Goal: Book appointment/travel/reservation

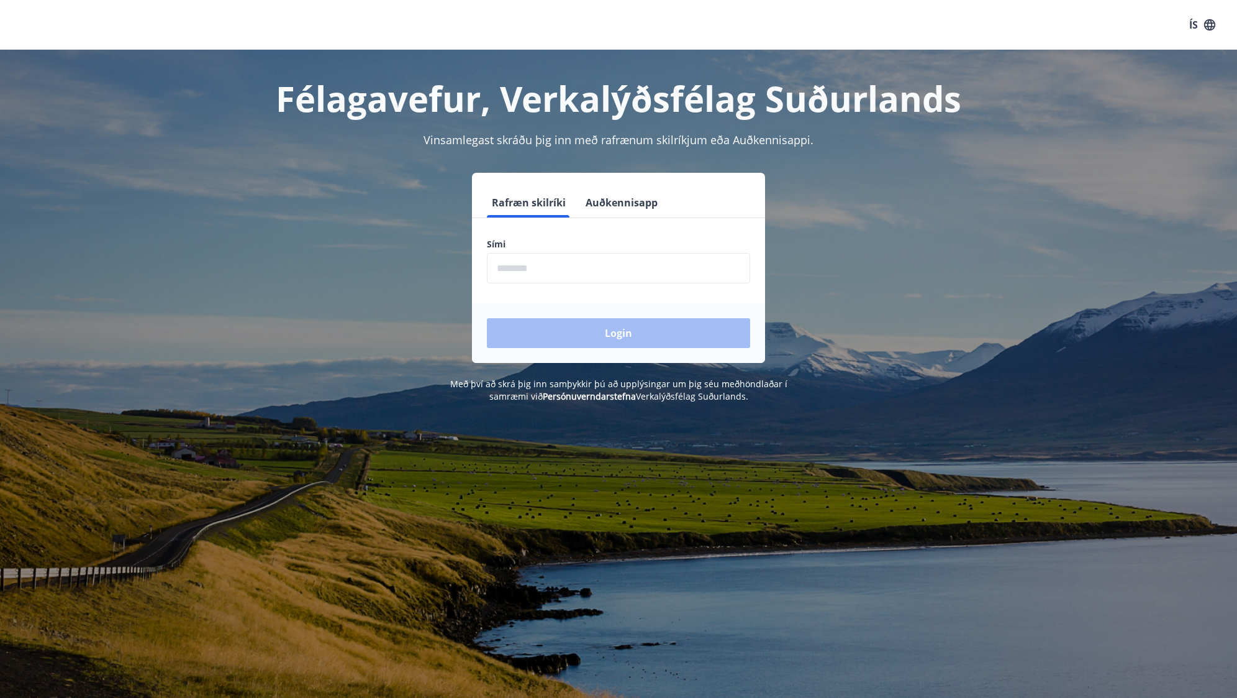
click at [643, 206] on button "Auðkennisapp" at bounding box center [622, 203] width 82 height 30
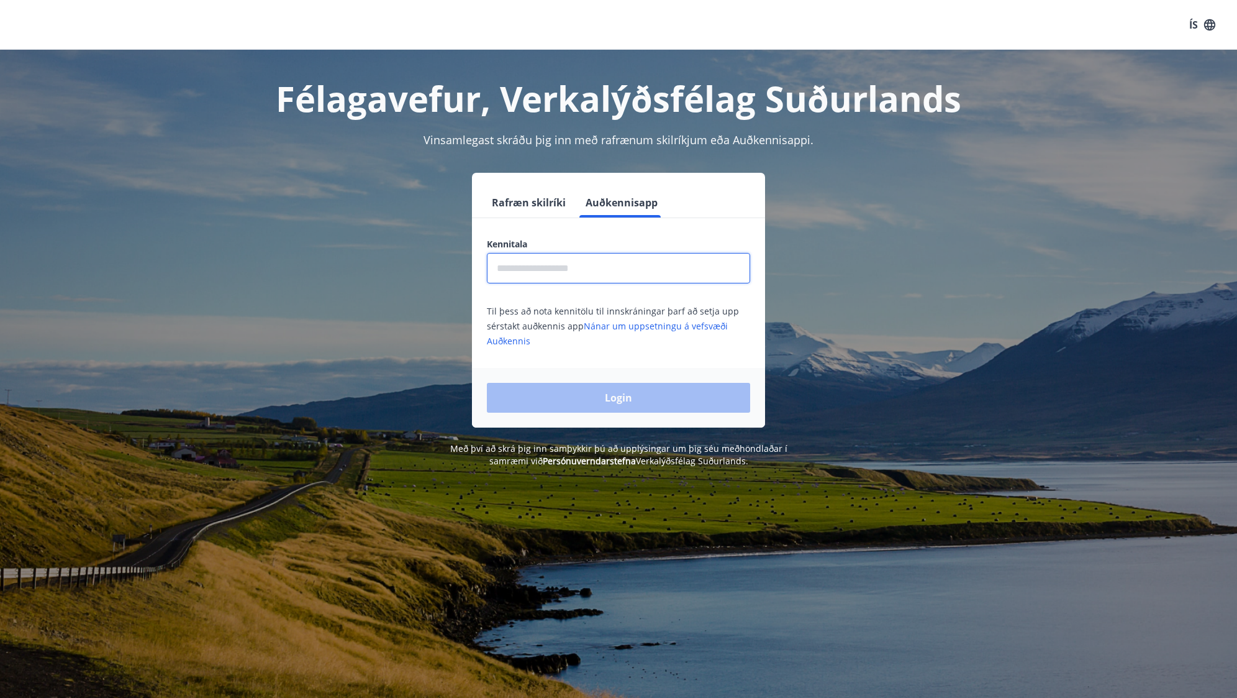
click at [605, 268] on input "text" at bounding box center [618, 268] width 263 height 30
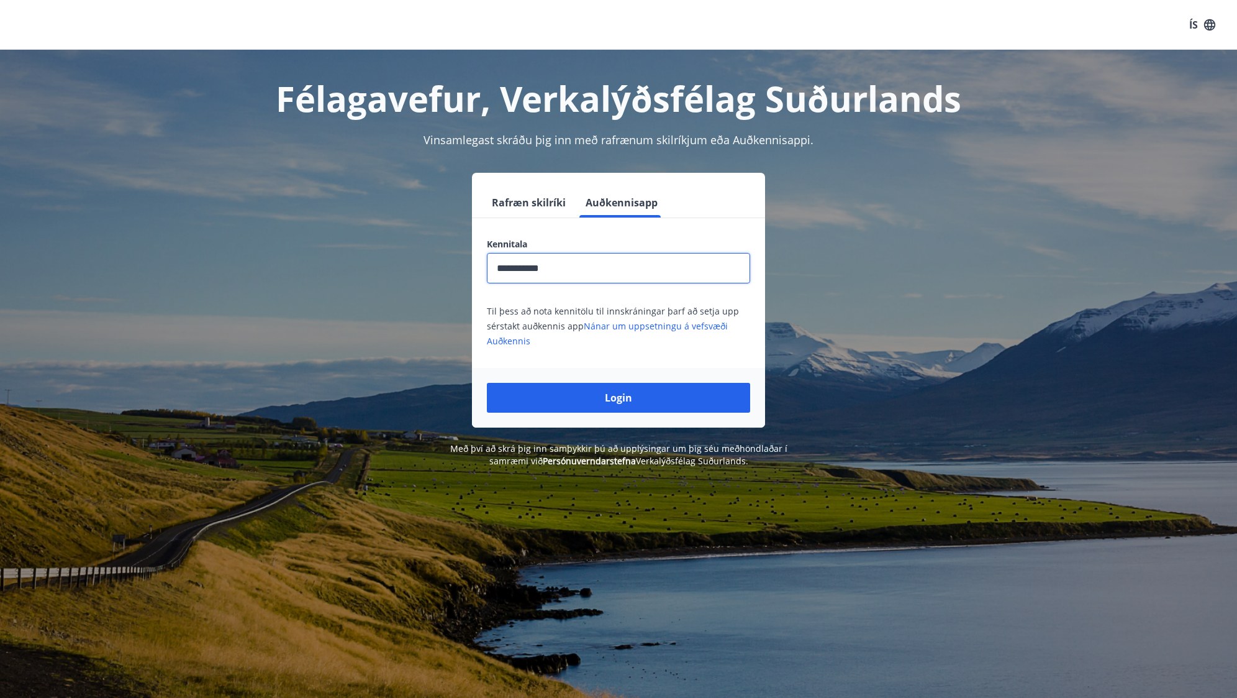
type input "**********"
click at [487, 383] on button "Login" at bounding box center [618, 398] width 263 height 30
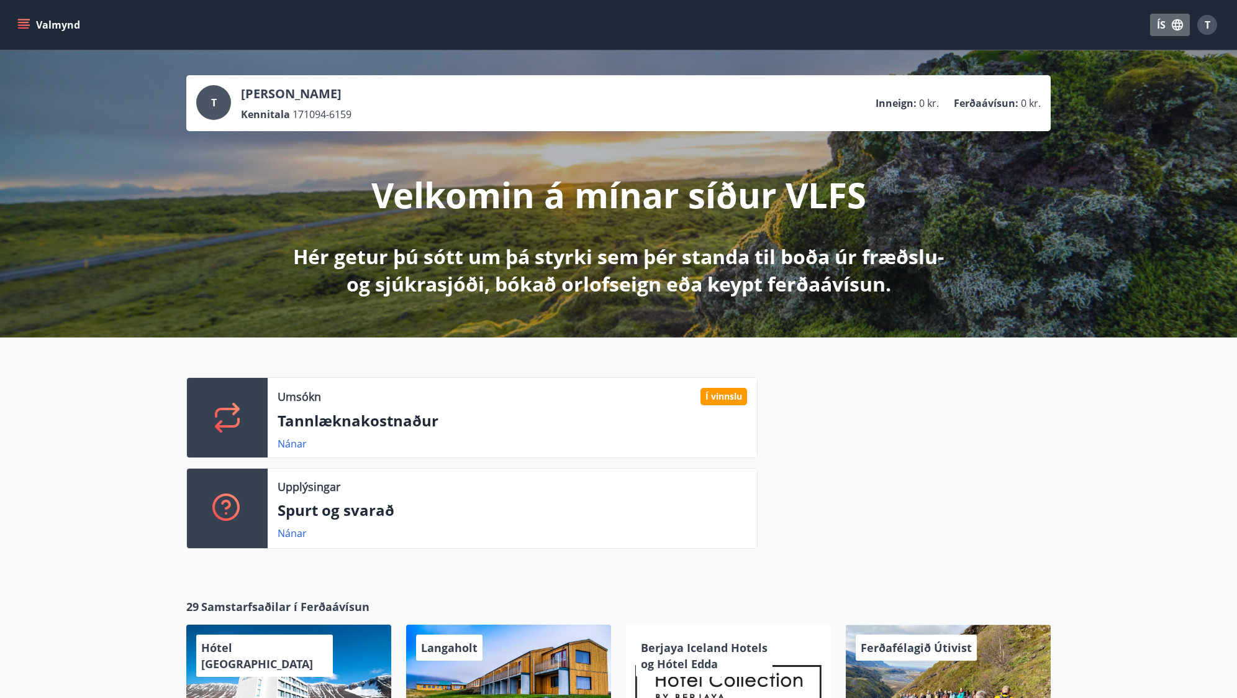
click at [1181, 24] on icon "button" at bounding box center [1178, 25] width 14 height 14
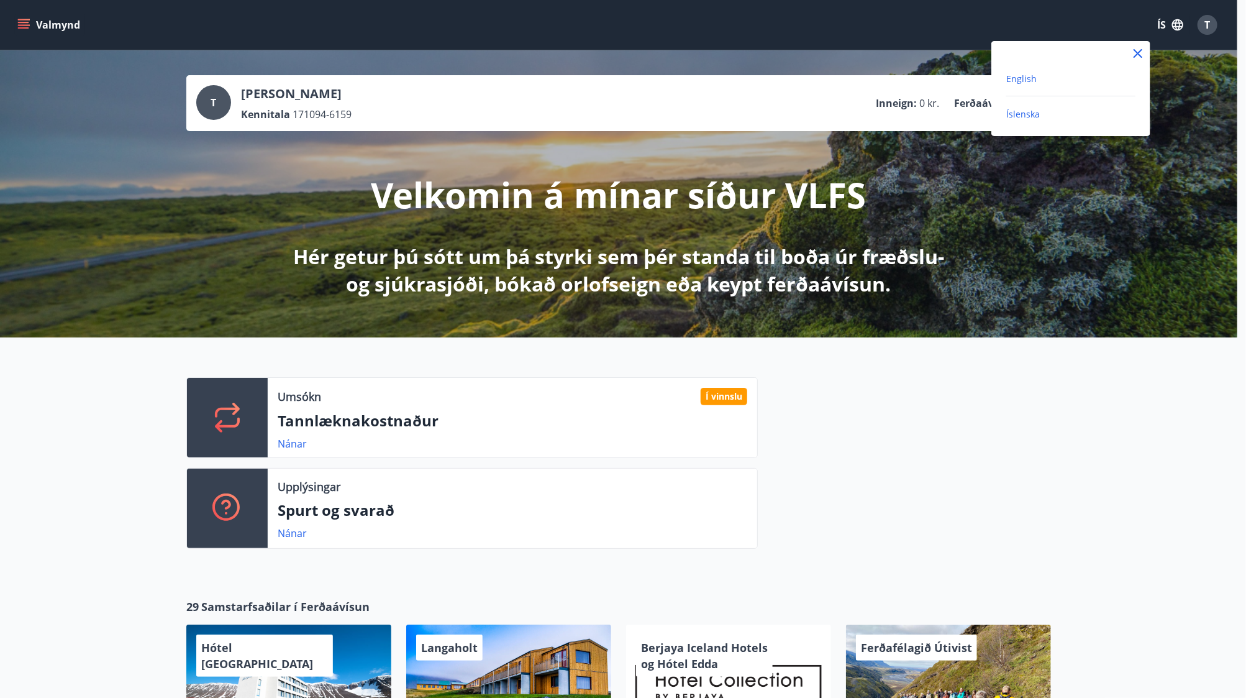
click at [1019, 83] on span "English" at bounding box center [1021, 79] width 30 height 12
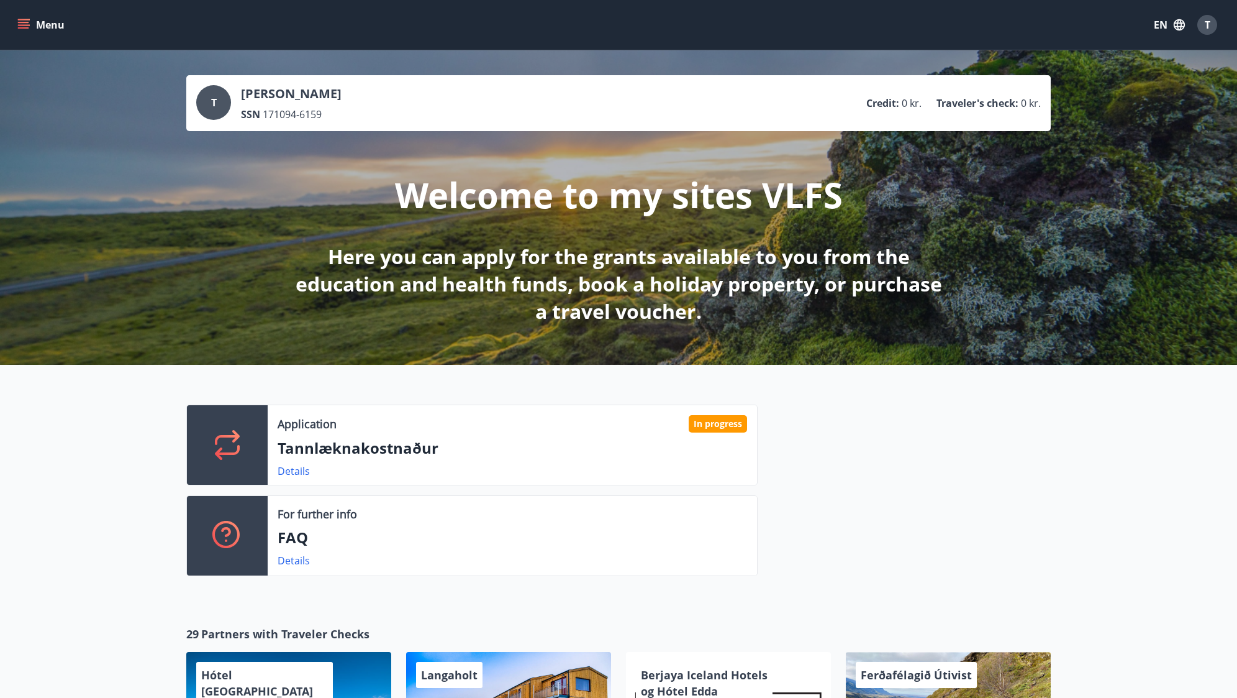
click at [24, 32] on button "Menu" at bounding box center [42, 25] width 55 height 22
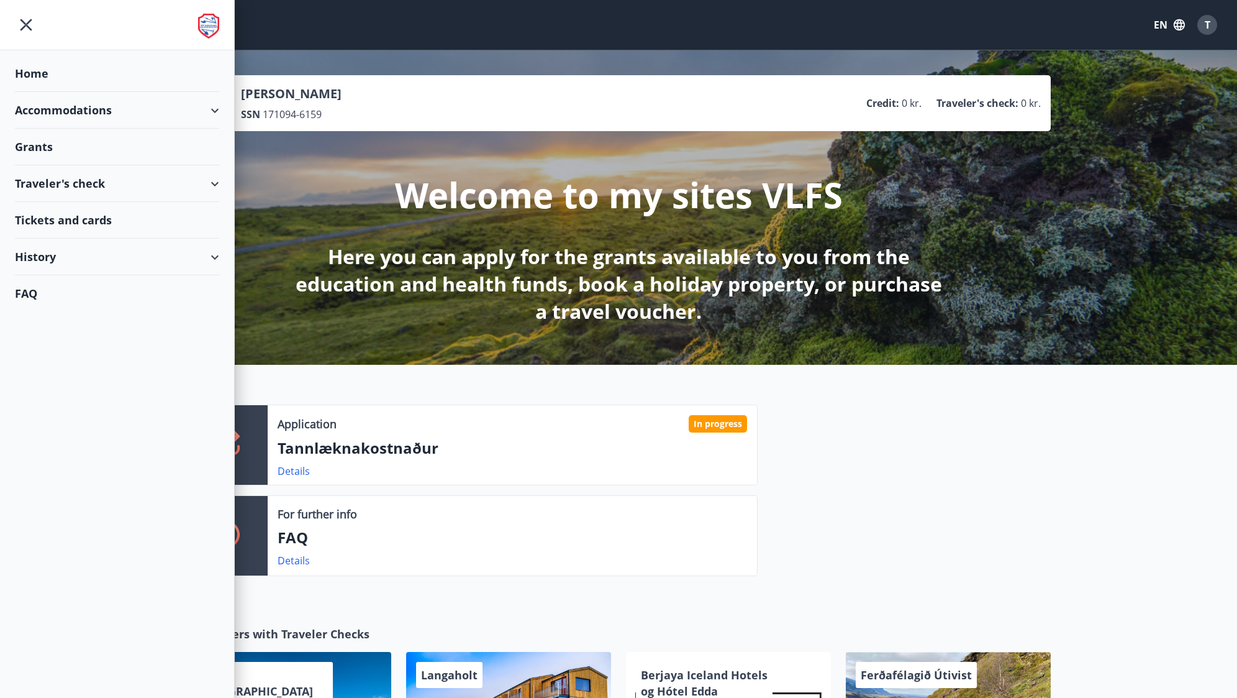
click at [120, 111] on div "Accommodations" at bounding box center [117, 110] width 204 height 37
click at [48, 145] on div "Offers" at bounding box center [117, 142] width 184 height 26
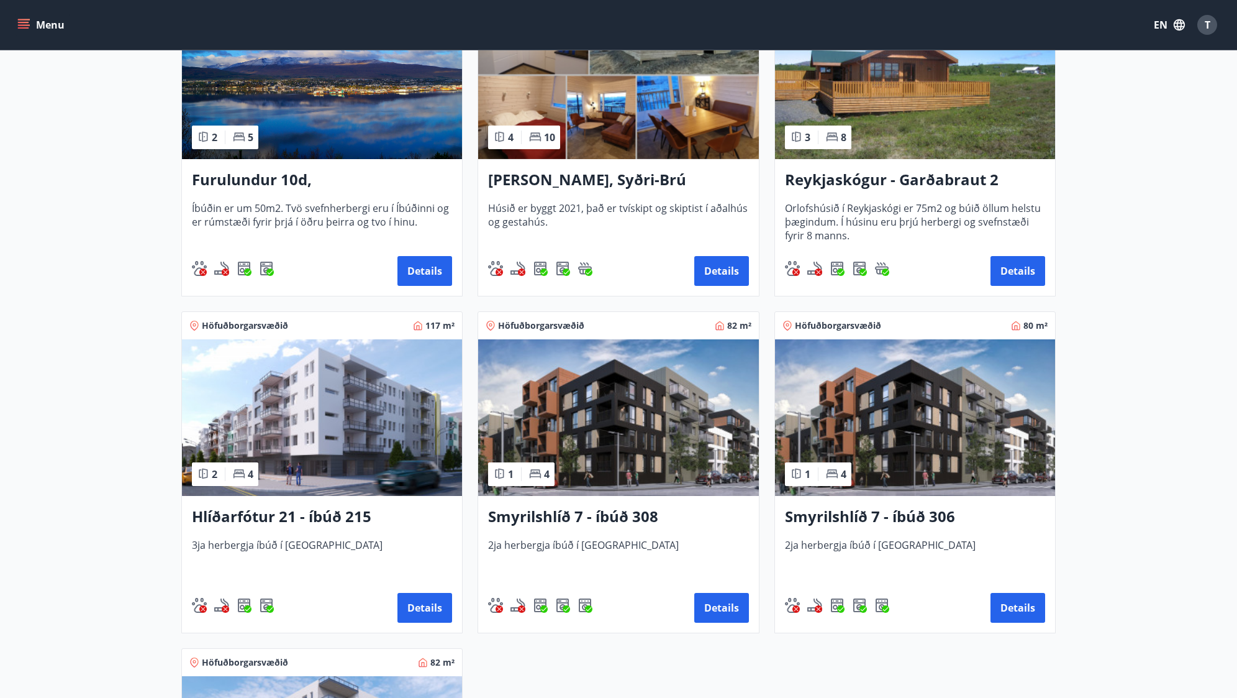
click at [354, 422] on img at bounding box center [322, 417] width 280 height 157
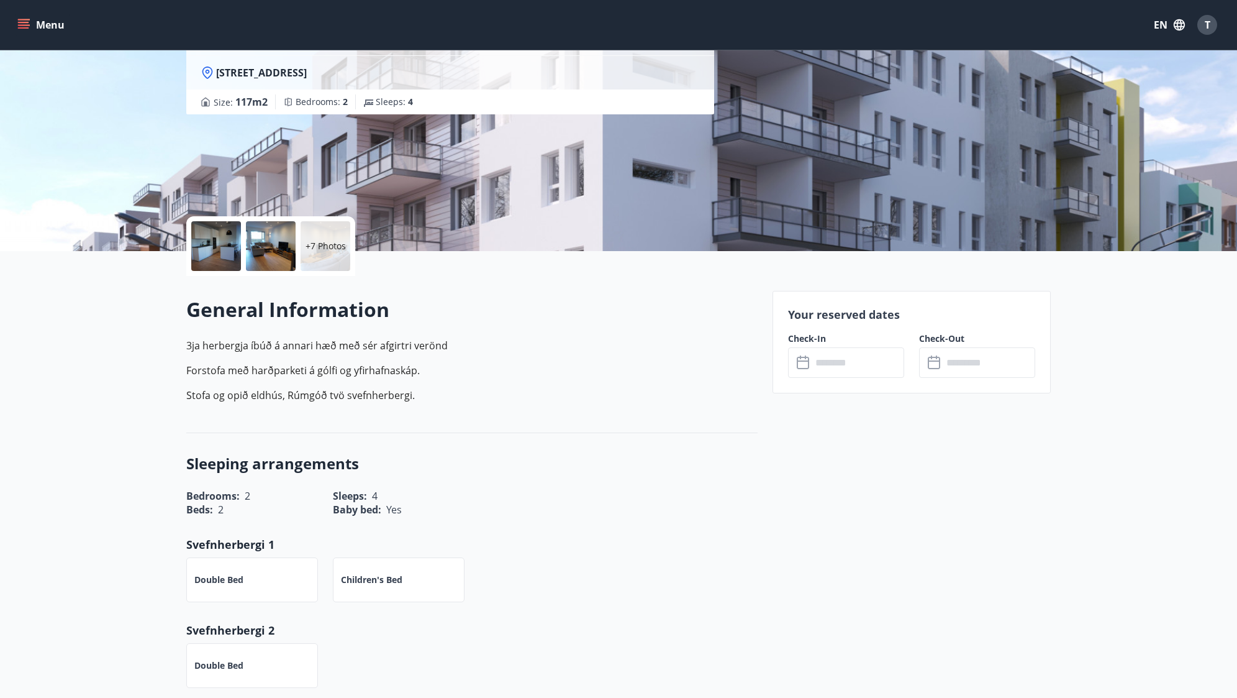
scroll to position [124, 0]
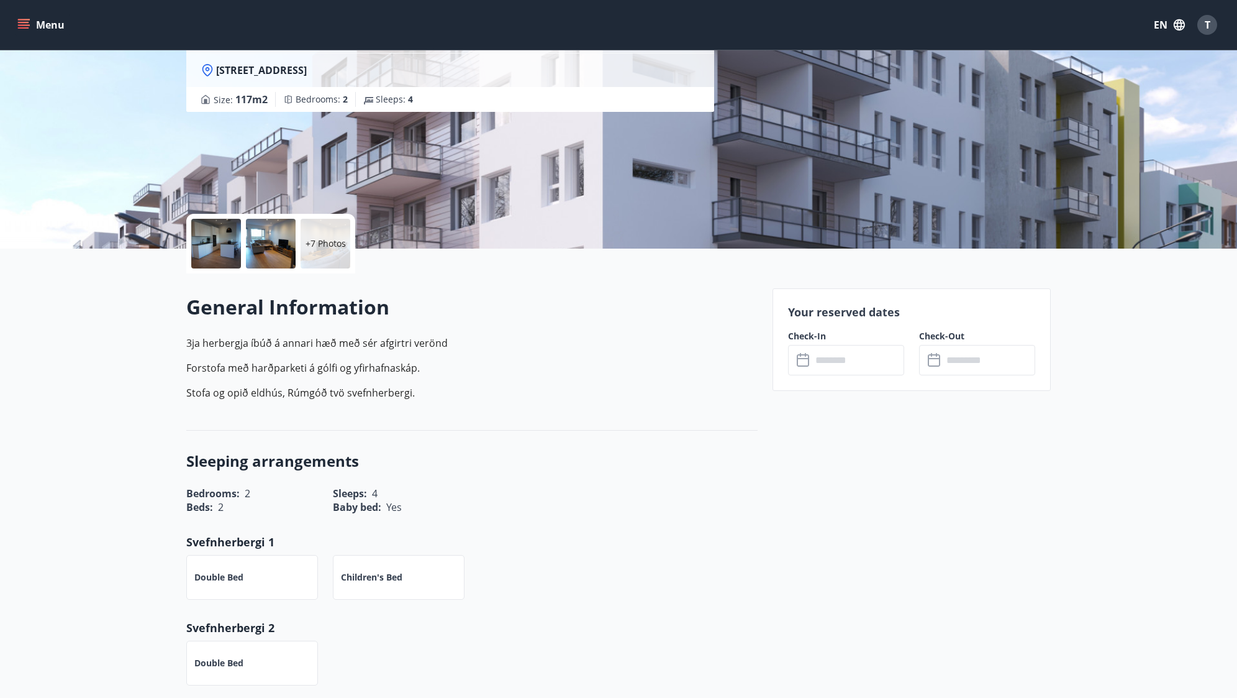
click at [829, 362] on input "text" at bounding box center [858, 360] width 93 height 30
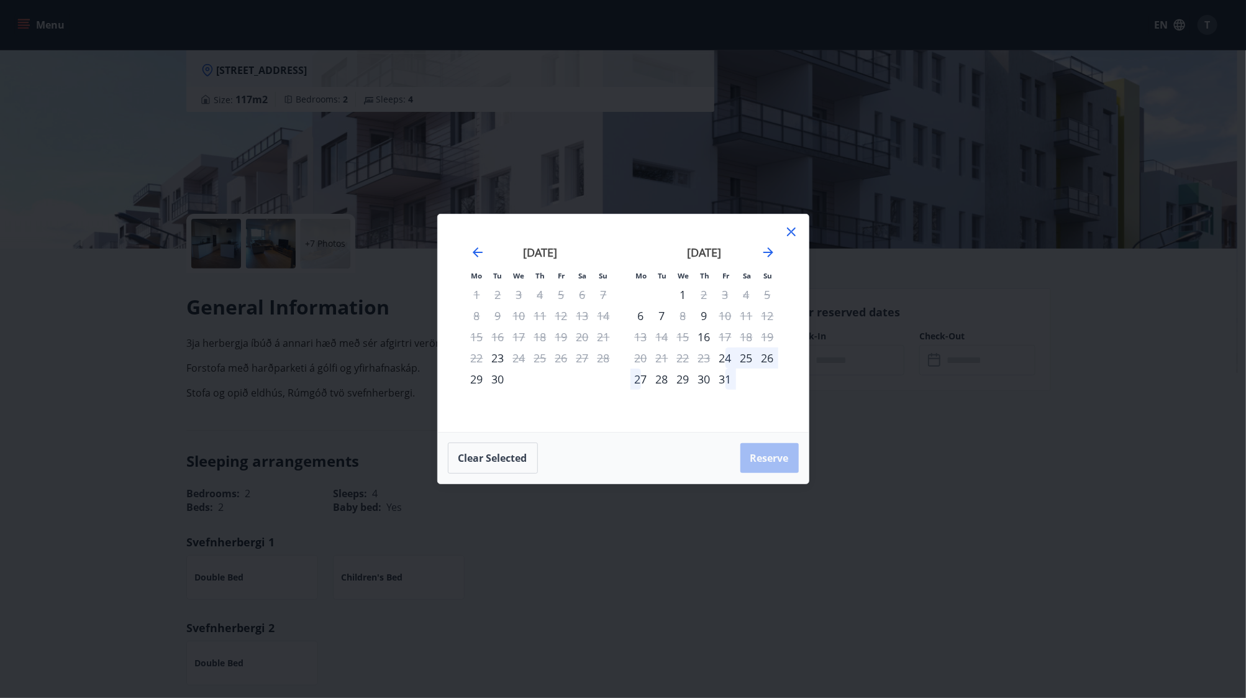
click at [787, 232] on icon at bounding box center [791, 231] width 15 height 15
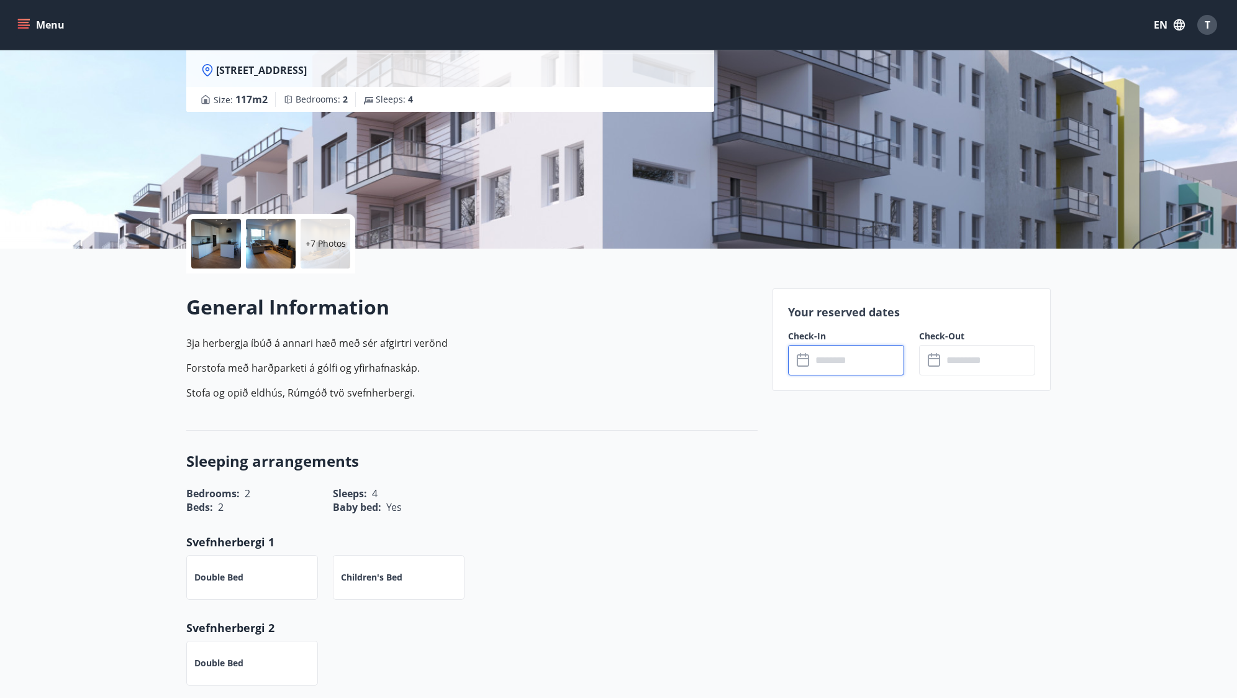
click at [798, 365] on icon at bounding box center [804, 360] width 15 height 15
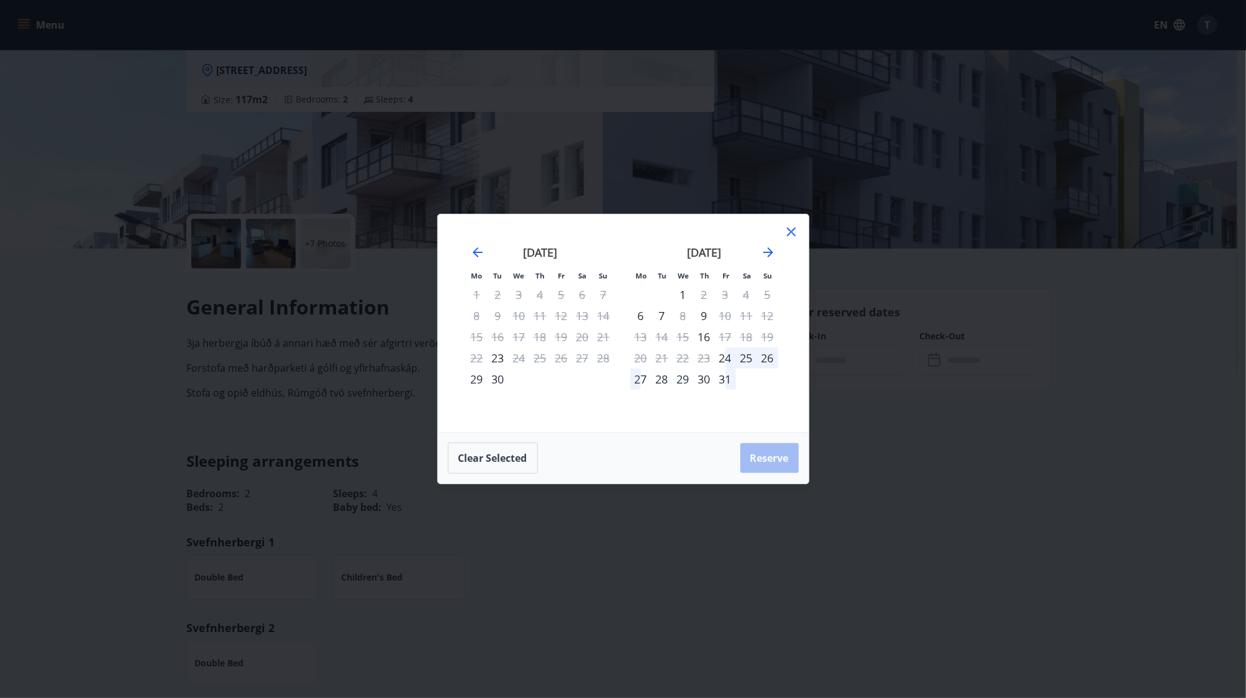
click at [780, 251] on div "[DATE] 1 2 3 4 5 6 7 8 9 10 11 12 13 14 15 16 17 18 19 20 21 22 23 24 25 26 27 …" at bounding box center [704, 331] width 164 height 204
click at [762, 248] on icon "Move forward to switch to the next month." at bounding box center [768, 252] width 15 height 15
click at [796, 234] on icon at bounding box center [791, 231] width 15 height 15
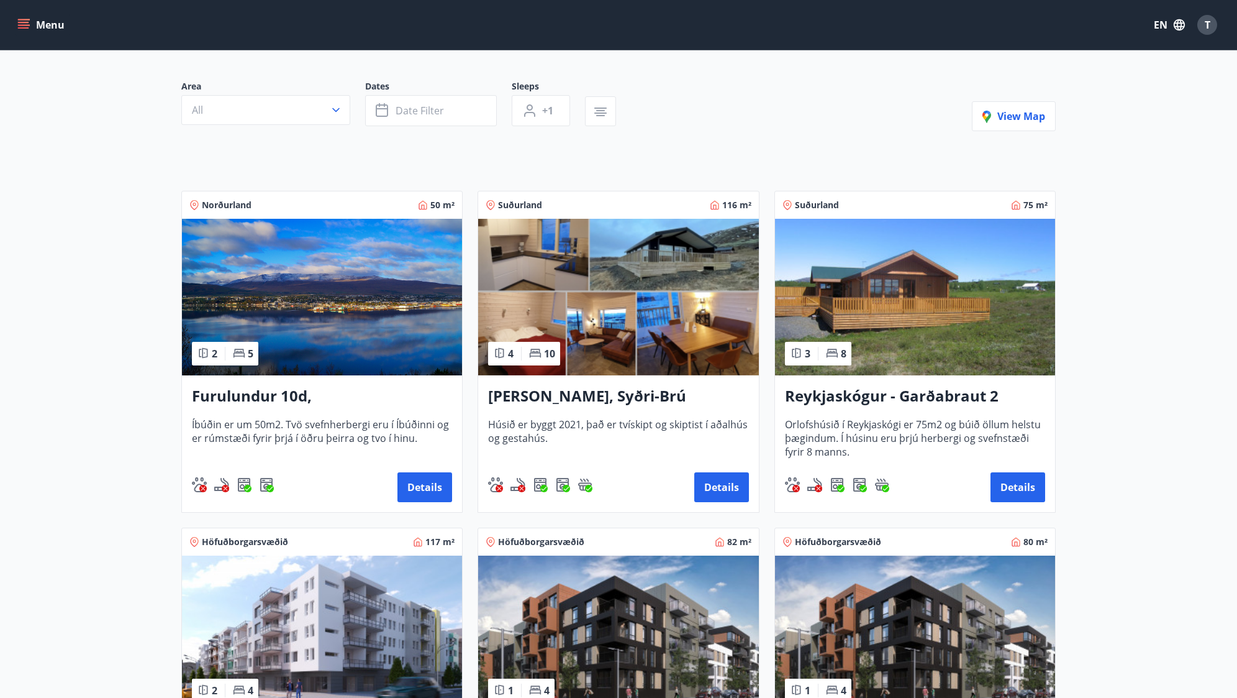
scroll to position [373, 0]
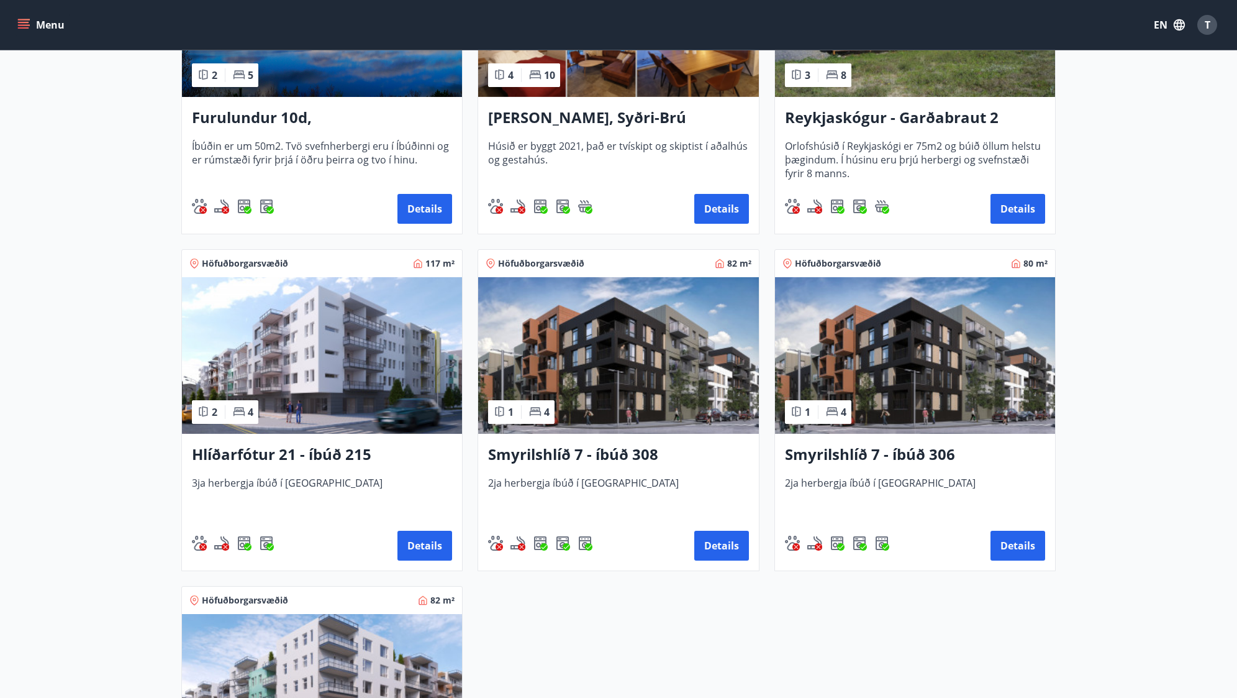
click at [616, 371] on img at bounding box center [618, 355] width 280 height 157
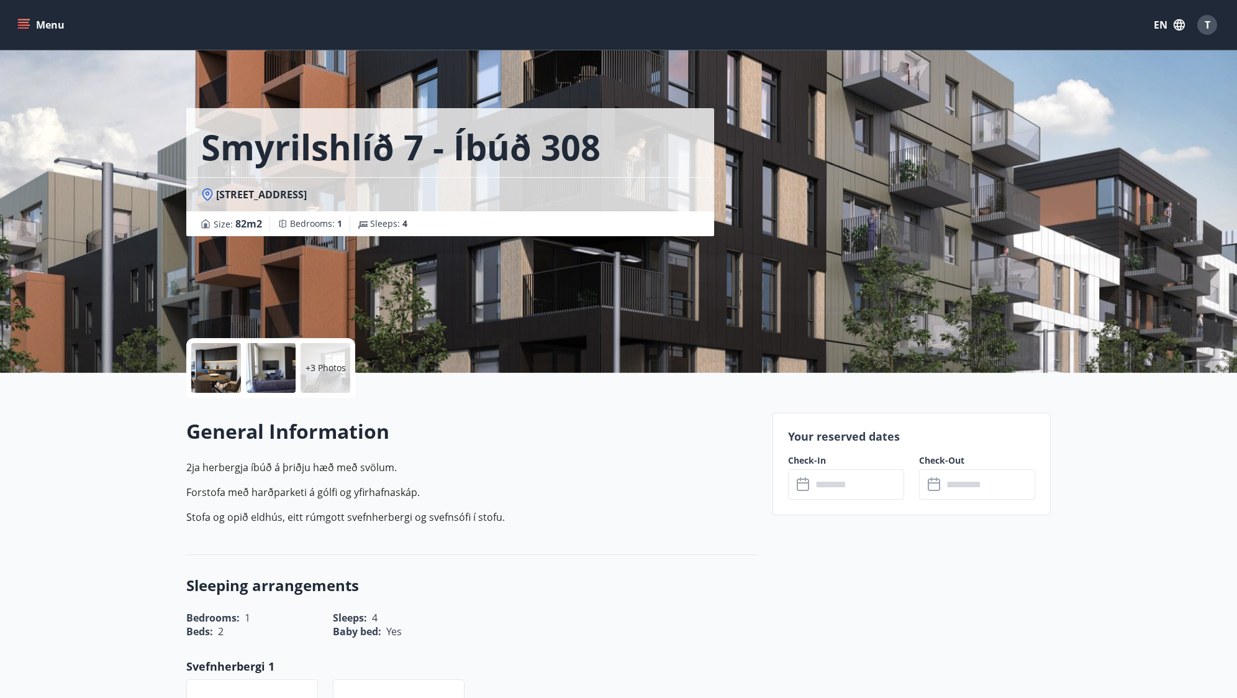
click at [859, 491] on input "text" at bounding box center [858, 484] width 93 height 30
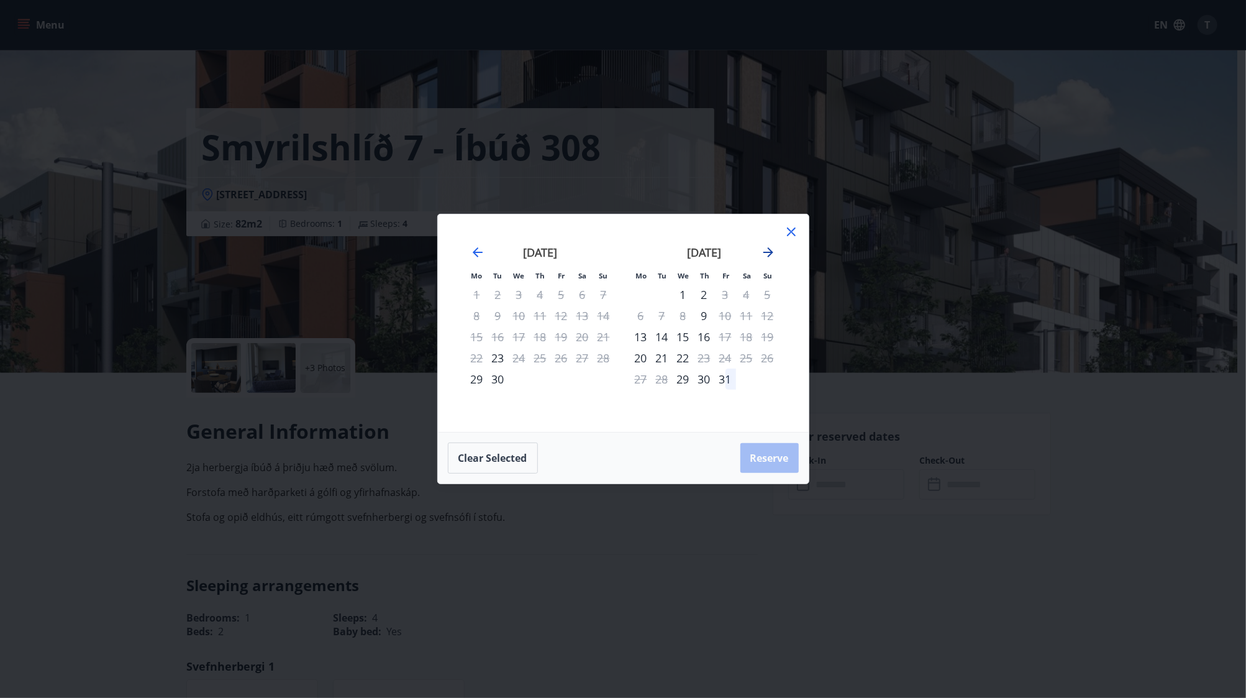
click at [774, 258] on icon "Move forward to switch to the next month." at bounding box center [768, 252] width 15 height 15
click at [796, 229] on icon at bounding box center [791, 231] width 15 height 15
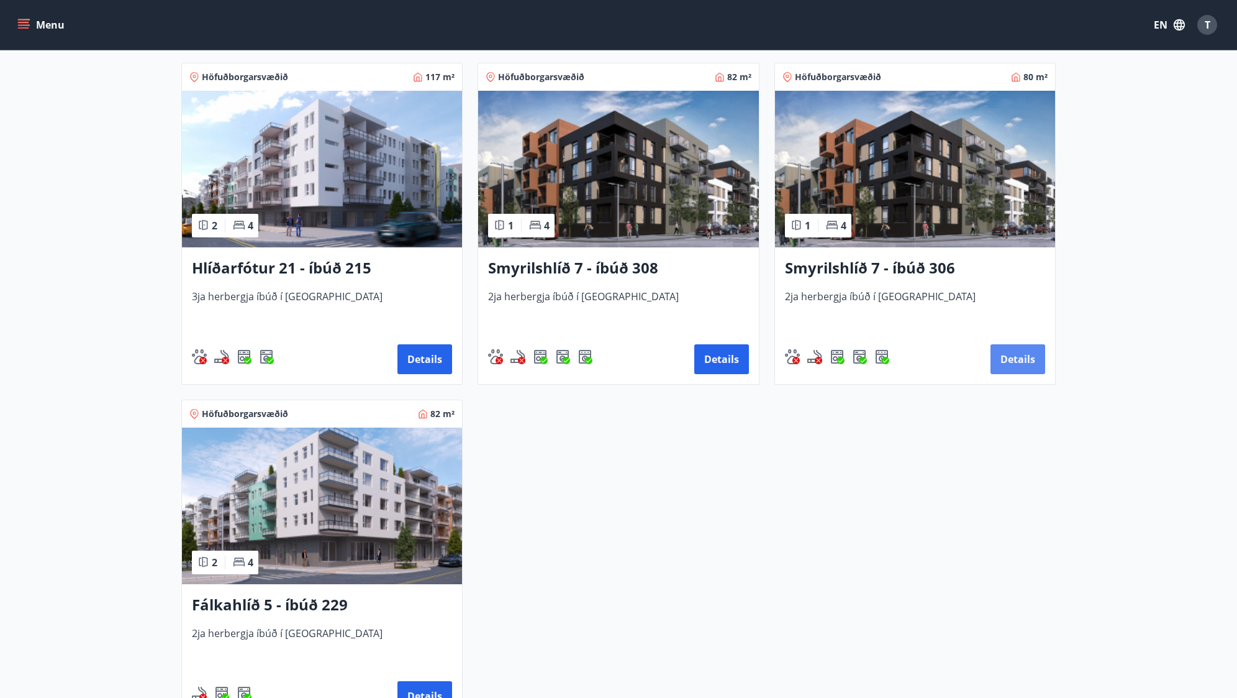
click at [1006, 353] on button "Details" at bounding box center [1018, 359] width 55 height 30
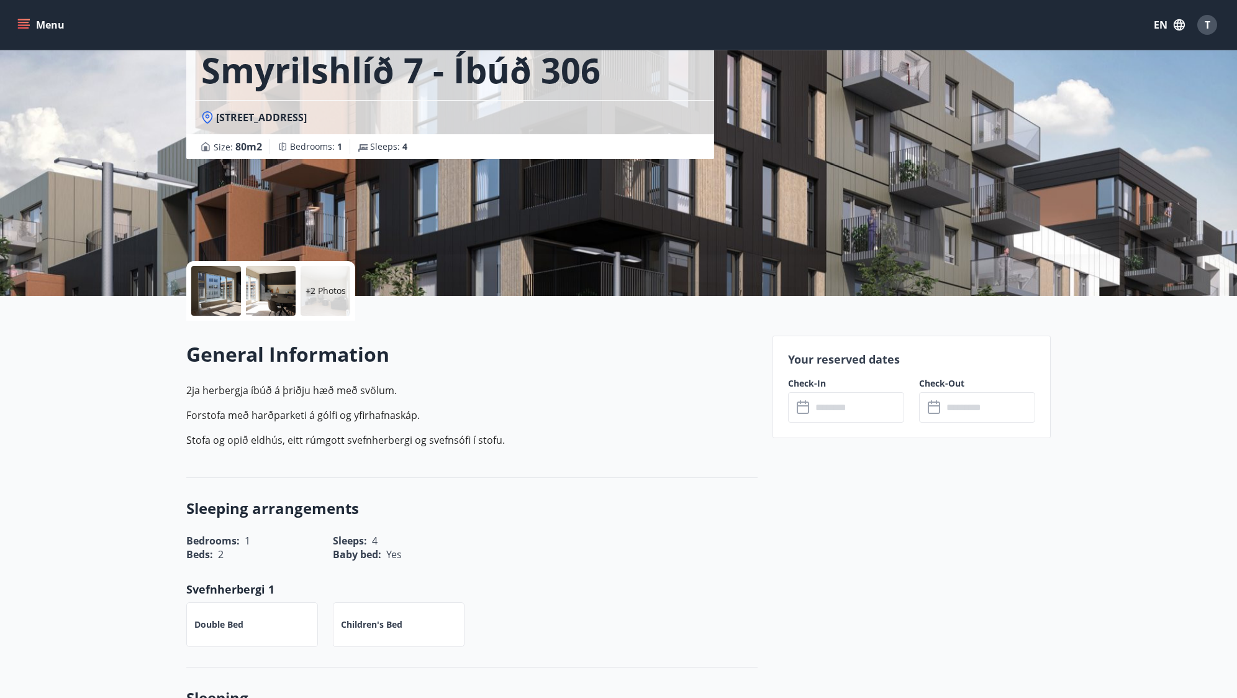
scroll to position [186, 0]
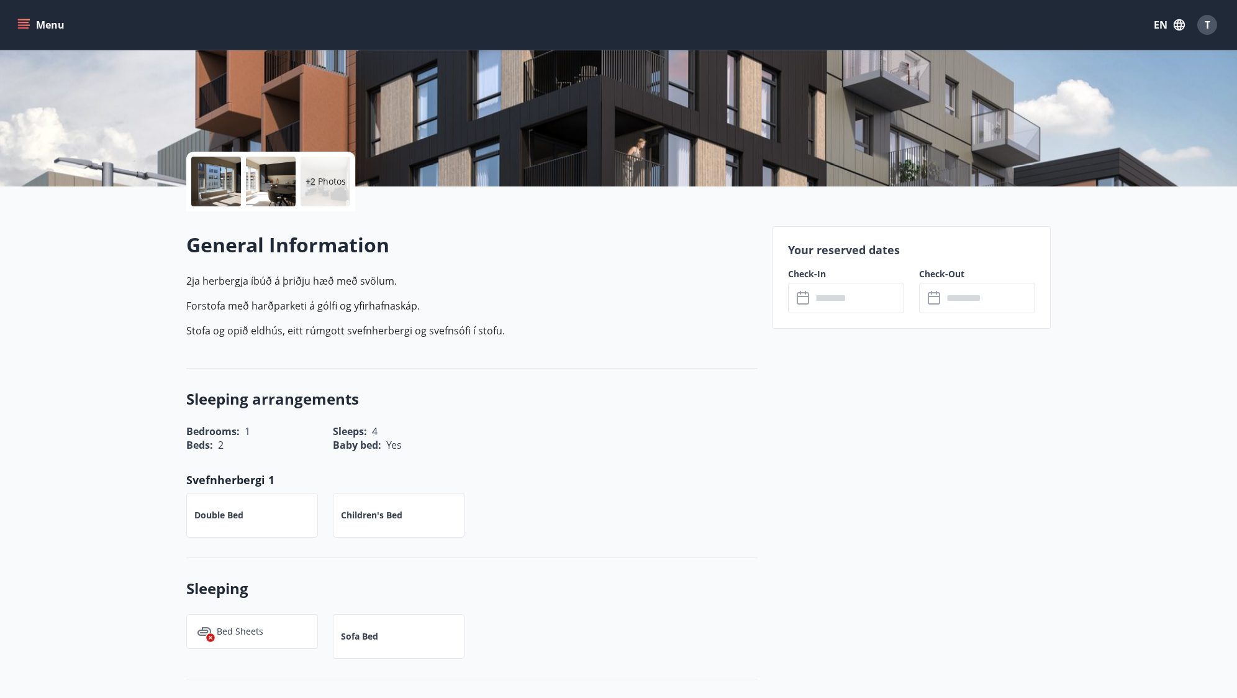
click at [866, 308] on input "text" at bounding box center [858, 298] width 93 height 30
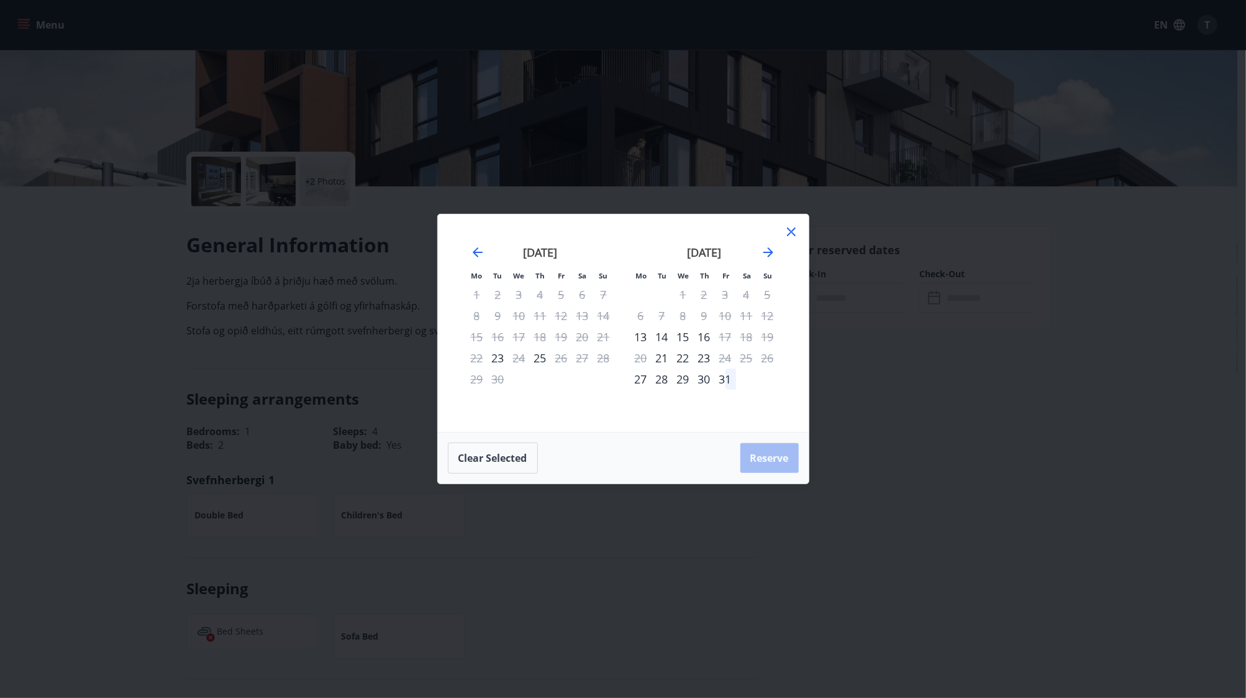
click at [939, 323] on div "Mo Tu We Th Fr Sa Su Mo Tu We Th Fr Sa Su [DATE] 1 2 3 4 5 6 7 8 9 10 11 12 13 …" at bounding box center [623, 349] width 1246 height 698
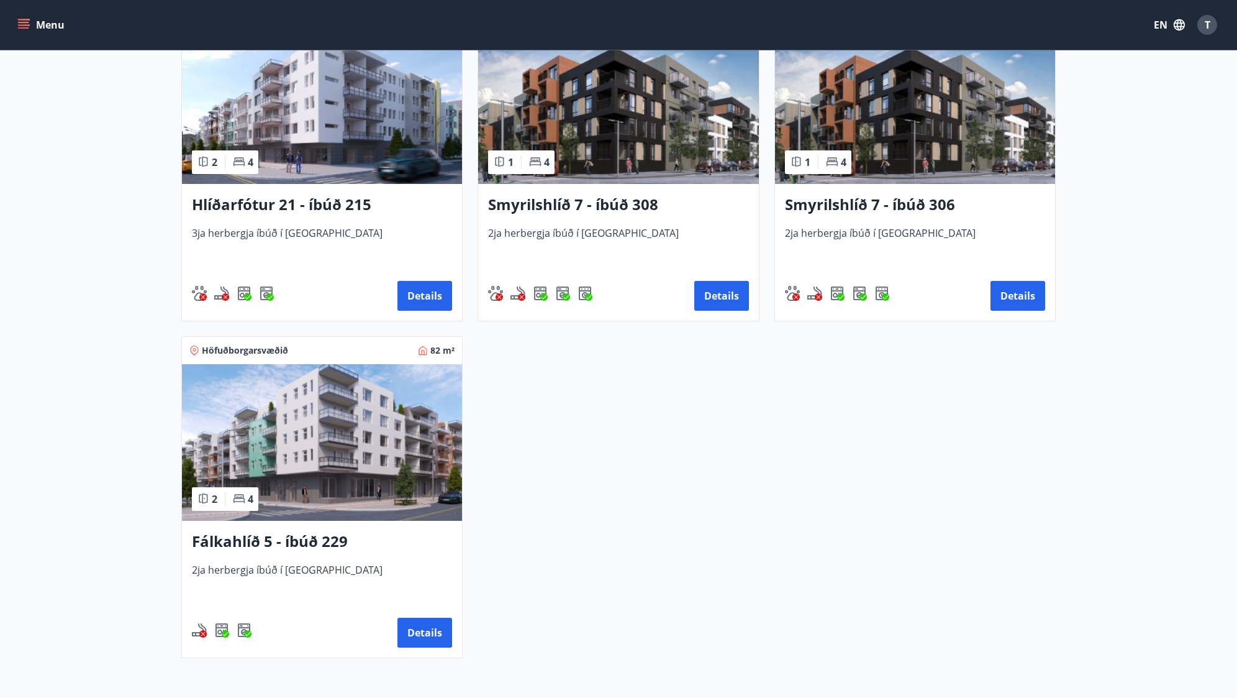
click at [402, 477] on img at bounding box center [322, 442] width 280 height 157
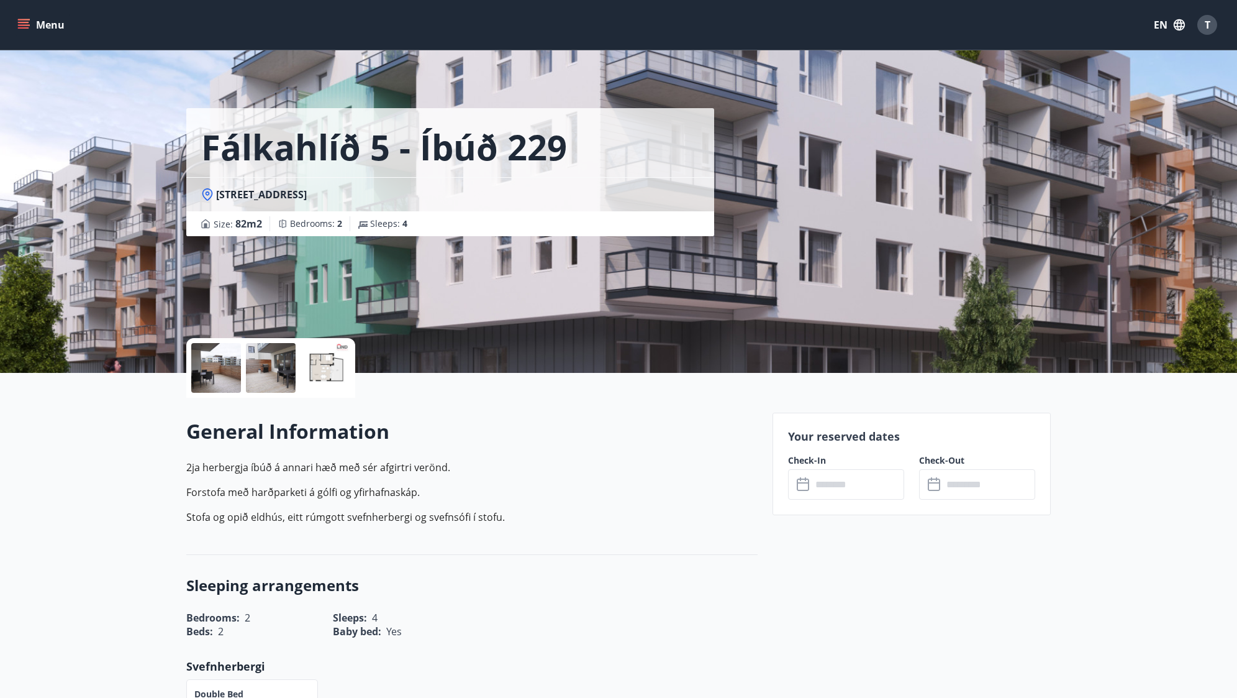
click at [814, 476] on div "​ ​" at bounding box center [846, 484] width 116 height 30
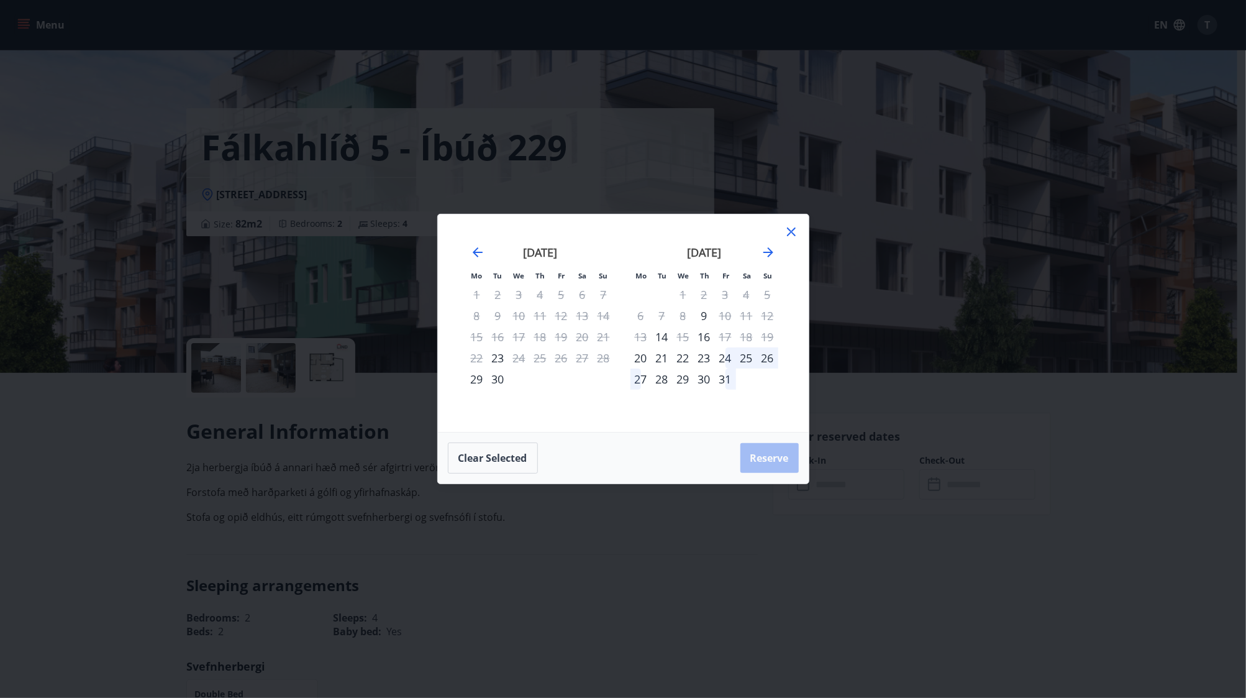
click at [789, 231] on icon at bounding box center [791, 231] width 9 height 9
